Goal: Task Accomplishment & Management: Complete application form

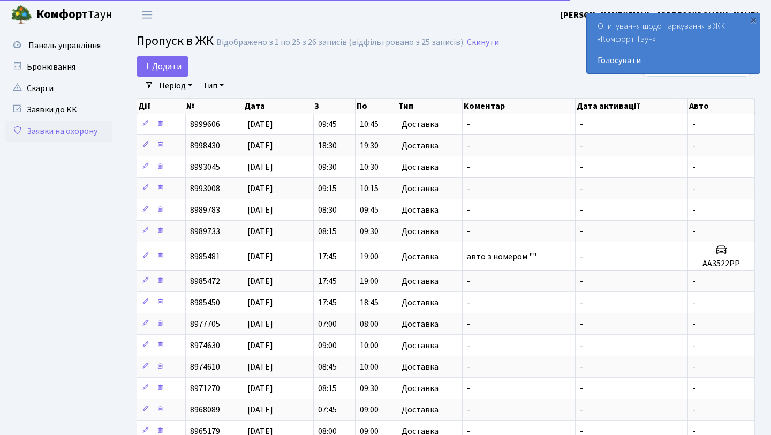
select select "25"
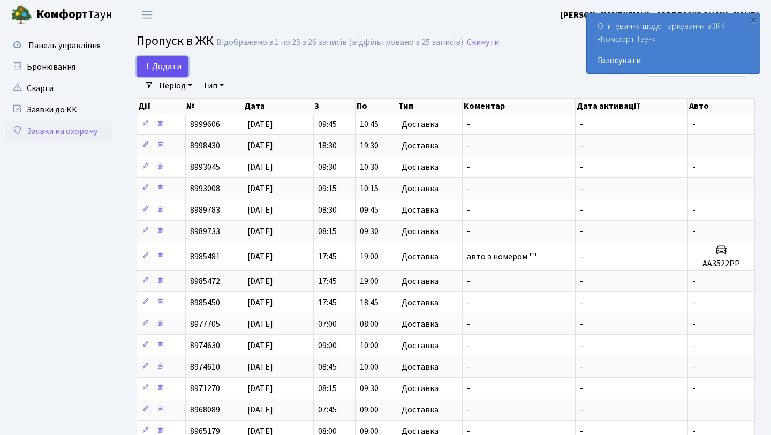
click at [161, 61] on span "Додати" at bounding box center [162, 67] width 38 height 12
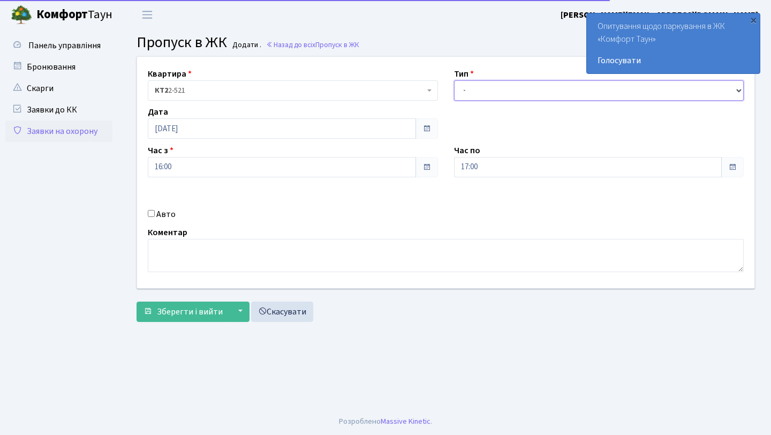
click at [525, 82] on select "- Доставка Таксі Гості Сервіс" at bounding box center [599, 90] width 290 height 20
select select "1"
click at [454, 80] on select "- Доставка Таксі Гості Сервіс" at bounding box center [599, 90] width 290 height 20
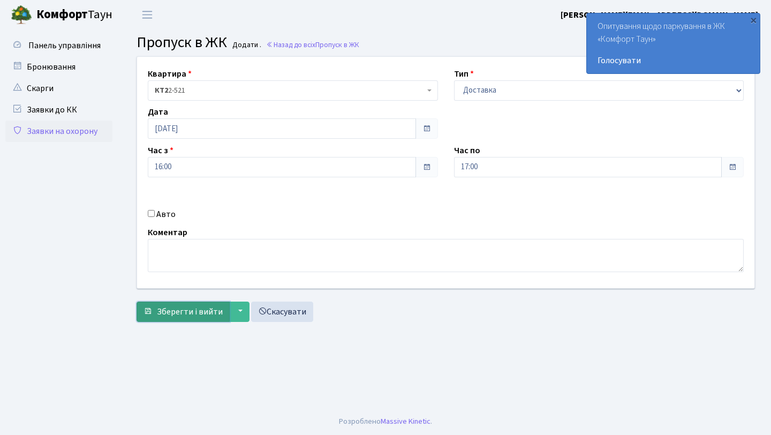
click at [168, 315] on span "Зберегти і вийти" at bounding box center [190, 312] width 66 height 12
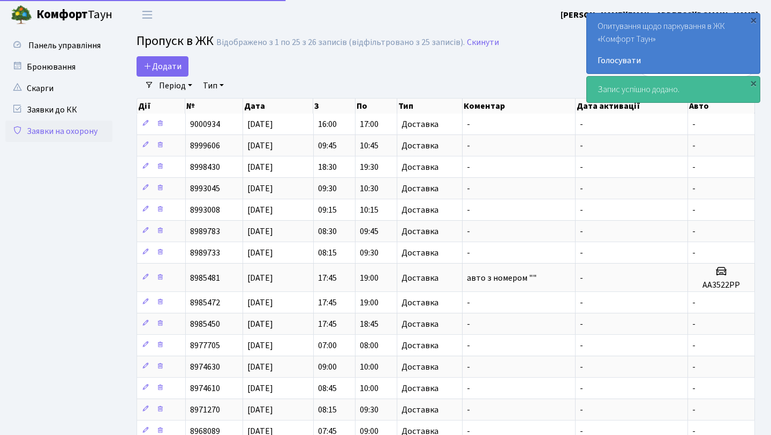
select select "25"
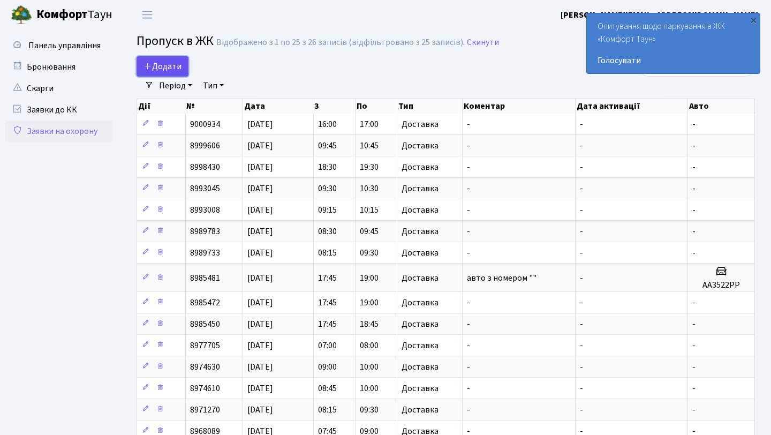
click at [165, 68] on span "Додати" at bounding box center [162, 67] width 38 height 12
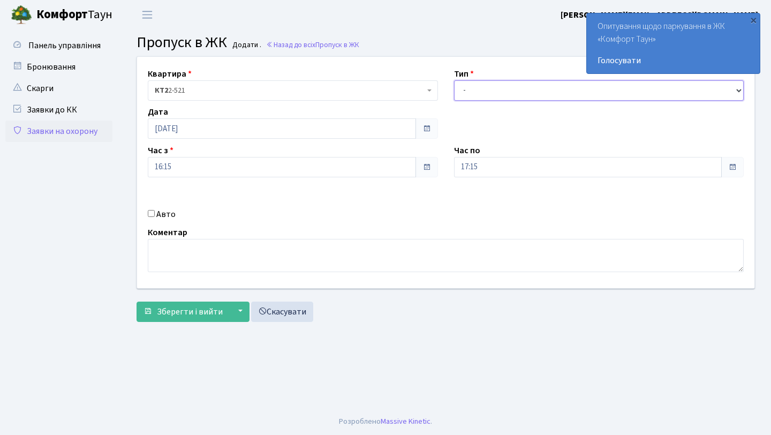
click at [474, 87] on select "- Доставка Таксі Гості Сервіс" at bounding box center [599, 90] width 290 height 20
select select "1"
click at [454, 80] on select "- Доставка Таксі Гості Сервіс" at bounding box center [599, 90] width 290 height 20
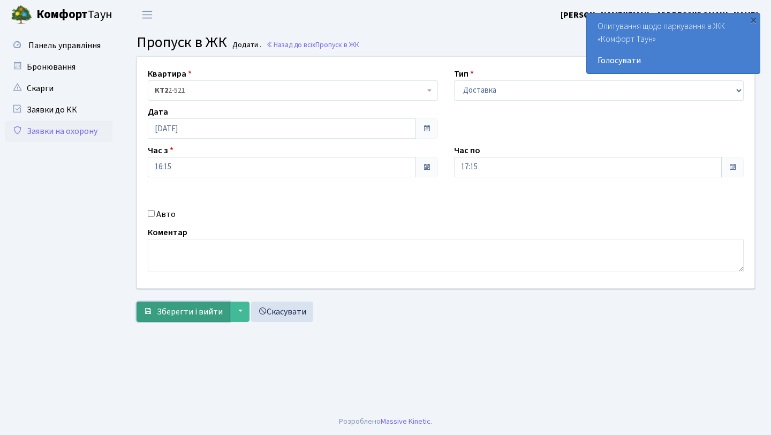
click at [164, 320] on button "Зберегти і вийти" at bounding box center [183, 311] width 93 height 20
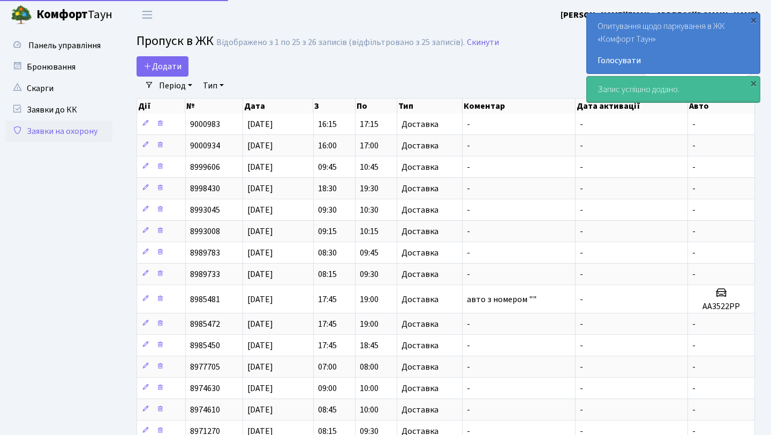
select select "25"
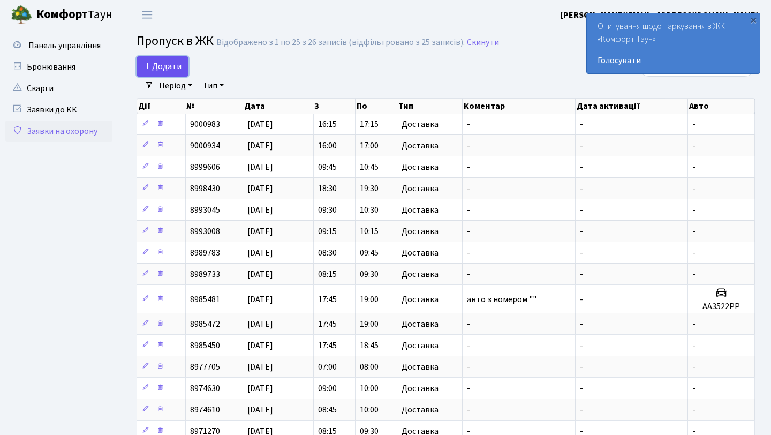
click at [177, 61] on span "Додати" at bounding box center [162, 67] width 38 height 12
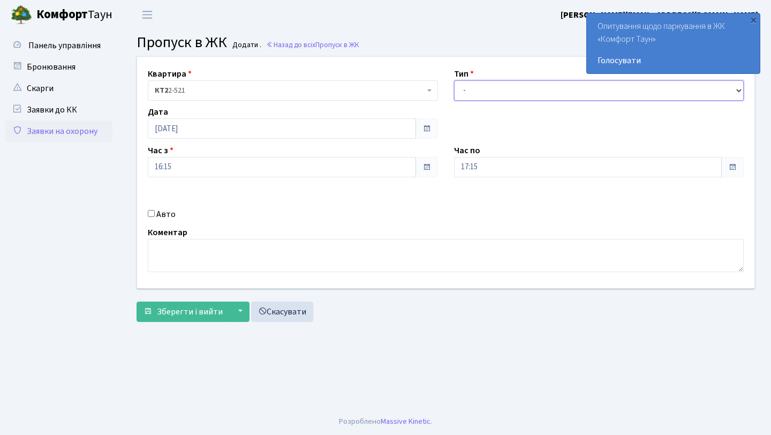
click at [480, 86] on select "- Доставка Таксі Гості Сервіс" at bounding box center [599, 90] width 290 height 20
select select "1"
click at [454, 80] on select "- Доставка Таксі Гості Сервіс" at bounding box center [599, 90] width 290 height 20
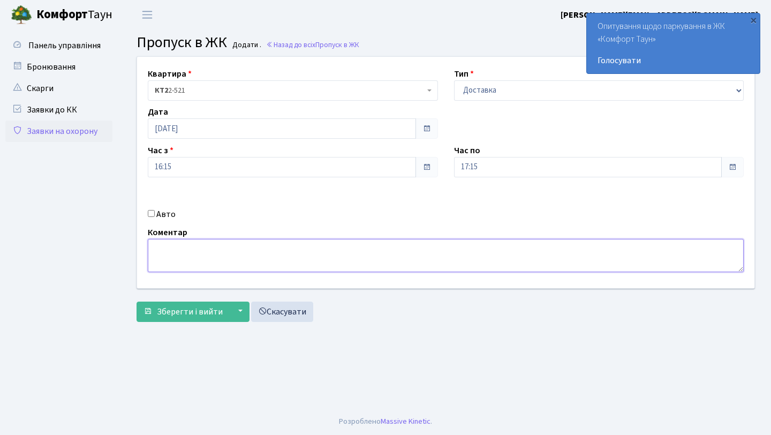
click at [220, 263] on textarea at bounding box center [446, 255] width 596 height 33
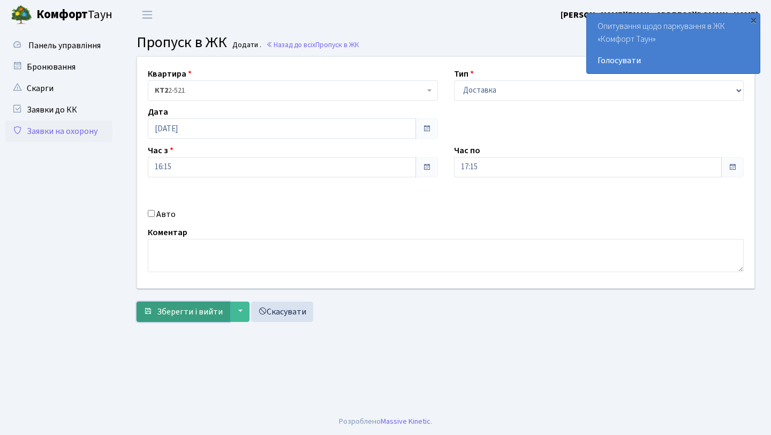
click at [197, 312] on span "Зберегти і вийти" at bounding box center [190, 312] width 66 height 12
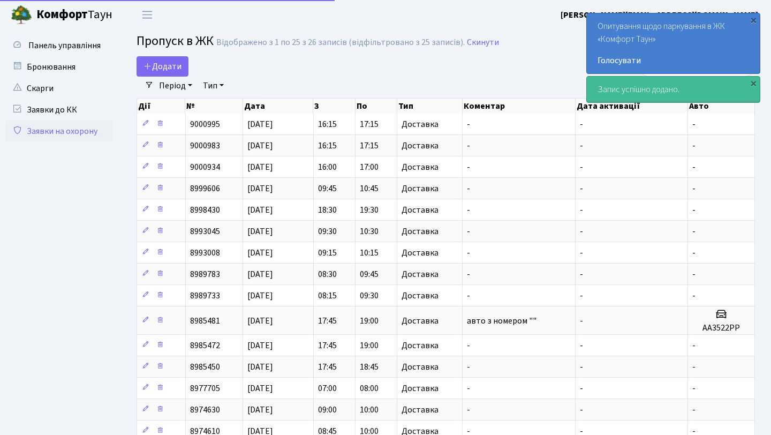
select select "25"
click at [176, 68] on span "Додати" at bounding box center [162, 67] width 38 height 12
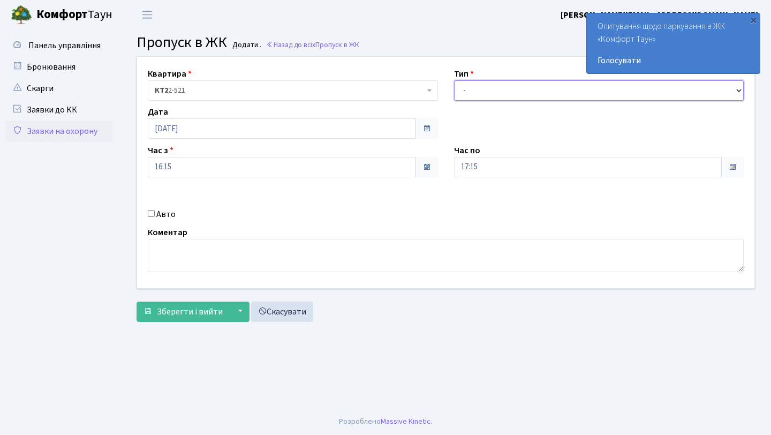
click at [555, 84] on select "- Доставка Таксі Гості Сервіс" at bounding box center [599, 90] width 290 height 20
select select "1"
click at [454, 80] on select "- Доставка Таксі Гості Сервіс" at bounding box center [599, 90] width 290 height 20
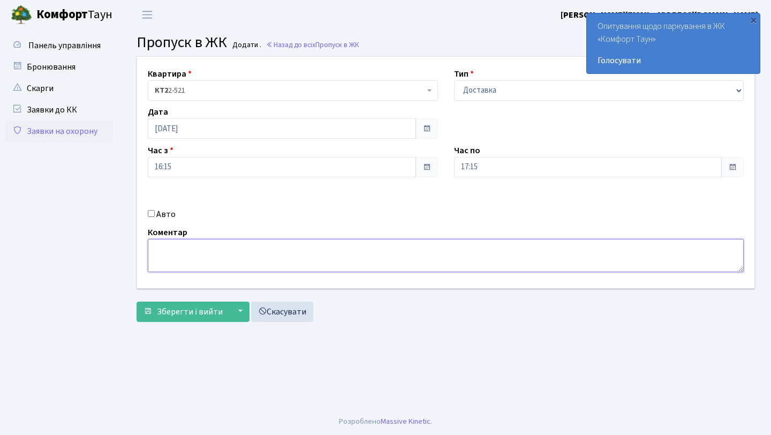
click at [246, 255] on textarea at bounding box center [446, 255] width 596 height 33
